Goal: Check status: Check status

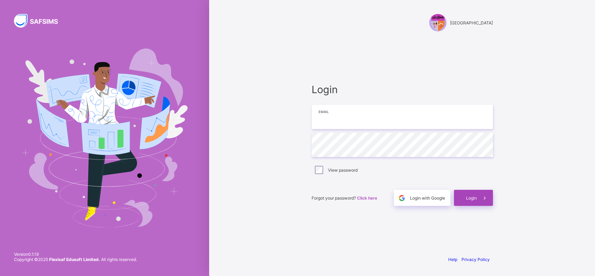
type input "**********"
click at [466, 199] on span "Login" at bounding box center [471, 197] width 11 height 5
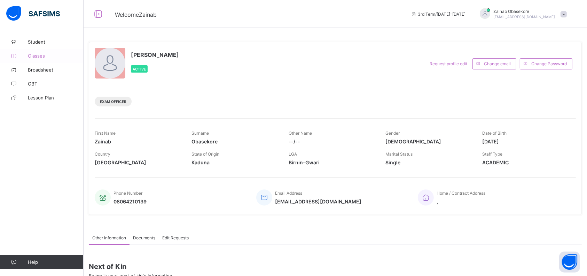
click at [52, 57] on span "Classes" at bounding box center [56, 56] width 56 height 6
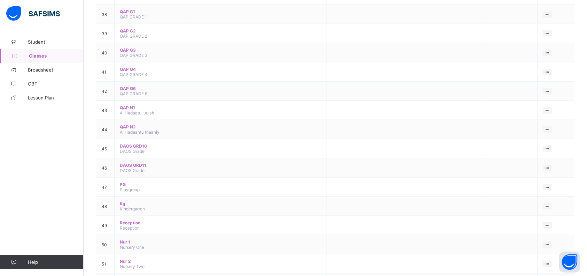
scroll to position [901, 0]
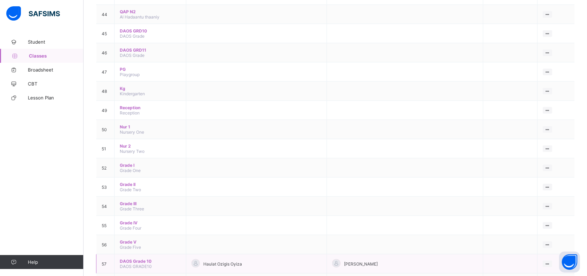
click at [555, 254] on td "View Class" at bounding box center [556, 263] width 37 height 19
click at [547, 254] on td "View Class" at bounding box center [556, 263] width 37 height 19
click at [551, 270] on ul "View Class" at bounding box center [533, 276] width 38 height 13
click at [540, 274] on div "View Class" at bounding box center [539, 277] width 22 height 7
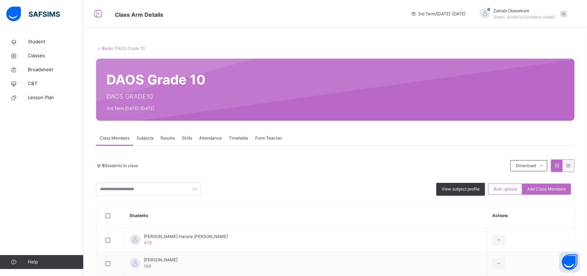
click at [175, 138] on span "Results" at bounding box center [168, 138] width 14 height 6
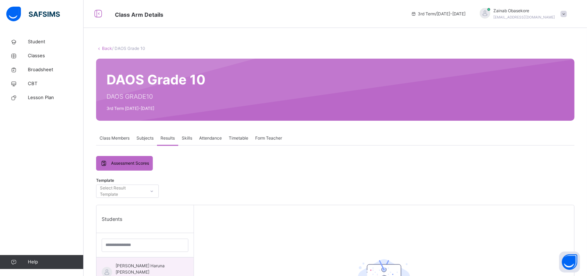
click at [141, 266] on span "[PERSON_NAME] Haruna [PERSON_NAME]" at bounding box center [147, 268] width 62 height 13
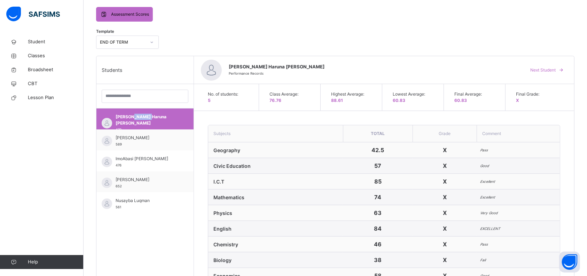
scroll to position [152, 0]
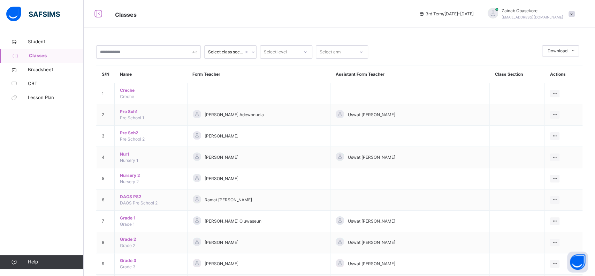
click at [572, 15] on span at bounding box center [571, 14] width 6 height 6
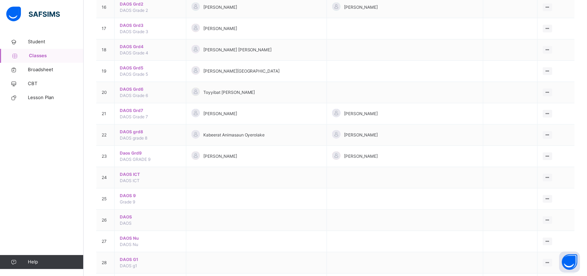
scroll to position [410, 0]
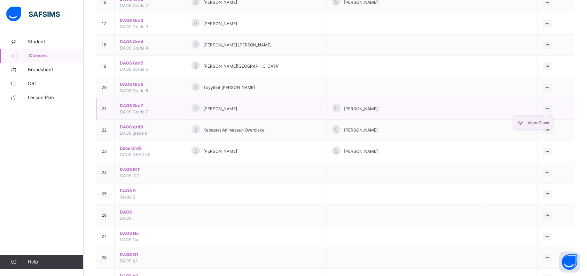
click at [545, 122] on div "View Class" at bounding box center [539, 122] width 22 height 7
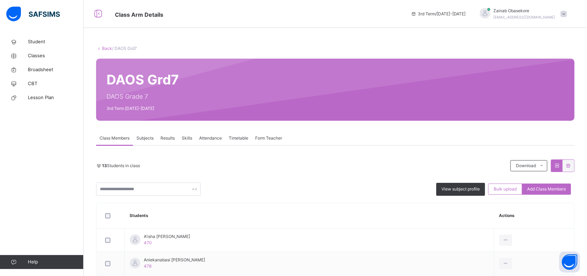
click at [173, 141] on span "Results" at bounding box center [168, 138] width 14 height 6
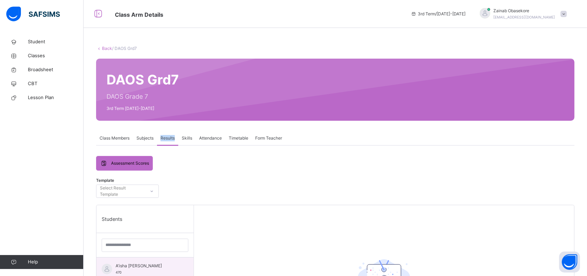
click at [159, 271] on div "A'isha [PERSON_NAME] 470" at bounding box center [147, 268] width 62 height 13
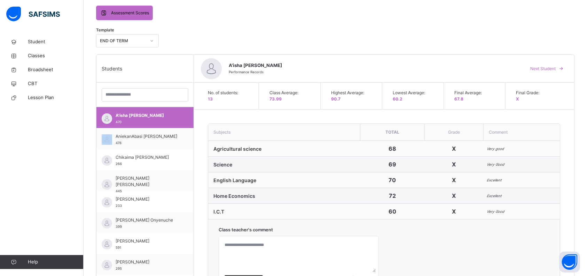
scroll to position [145, 0]
